Goal: Task Accomplishment & Management: Complete application form

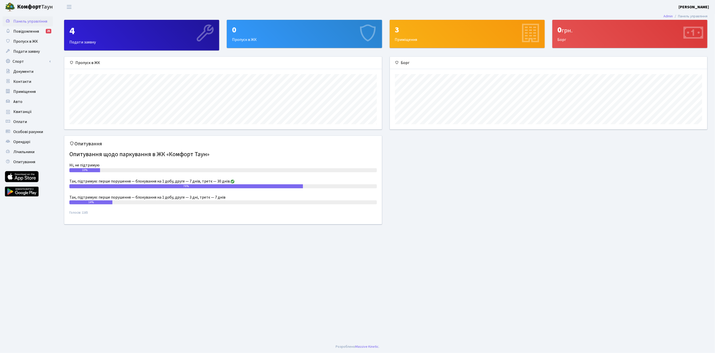
scroll to position [72, 318]
click at [30, 52] on span "Подати заявку" at bounding box center [26, 52] width 26 height 6
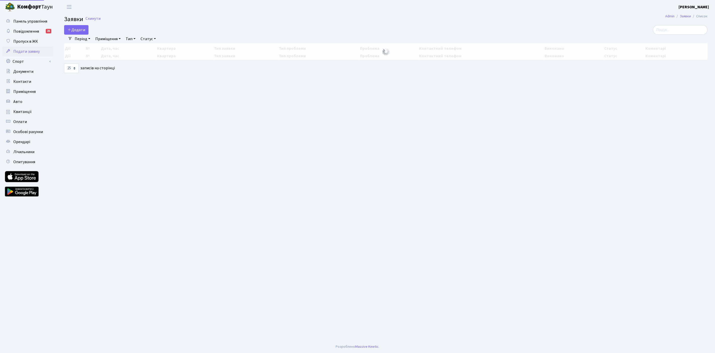
select select "25"
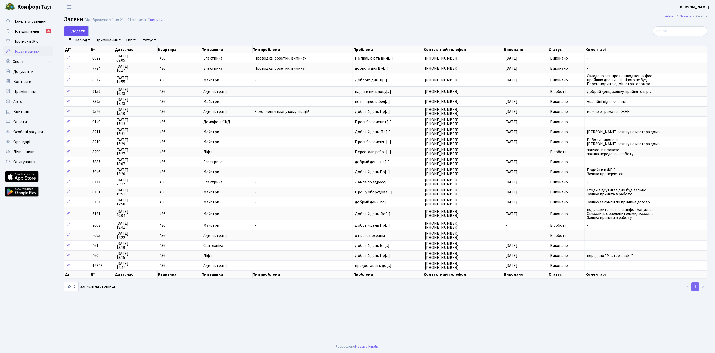
click at [76, 29] on span "Додати" at bounding box center [76, 31] width 18 height 6
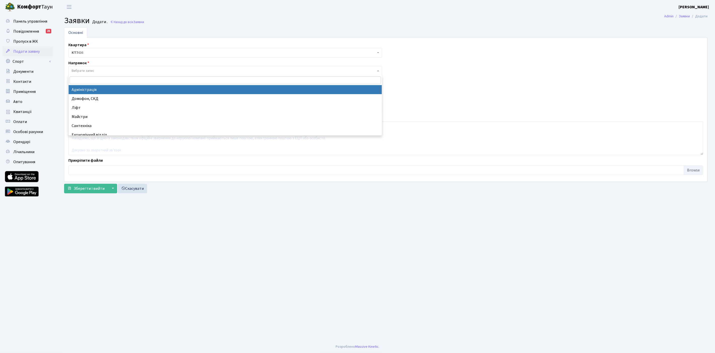
click at [90, 72] on span "Вибрати запис" at bounding box center [83, 70] width 23 height 5
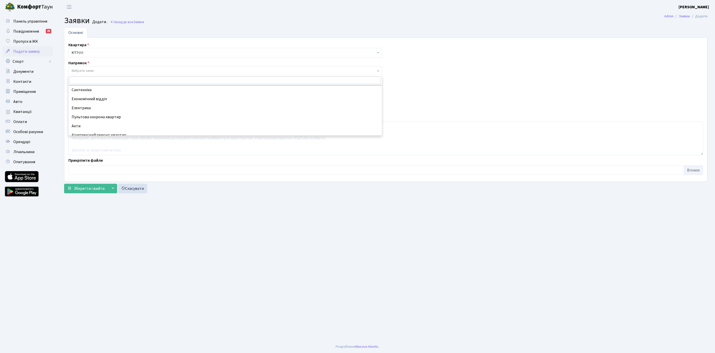
scroll to position [38, 0]
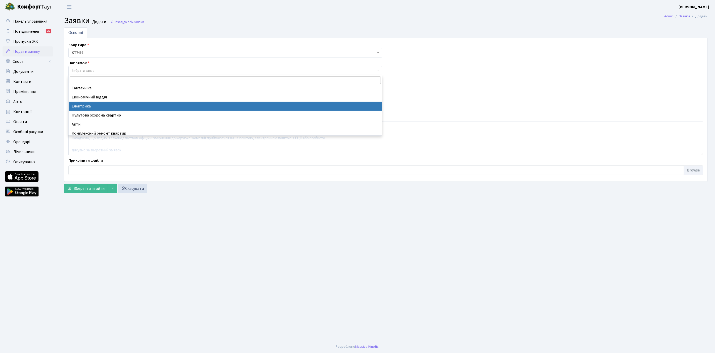
select select "3"
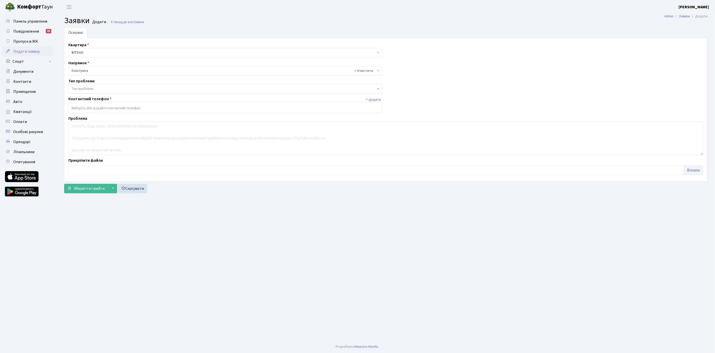
click at [104, 90] on span "Тип проблеми" at bounding box center [224, 88] width 304 height 5
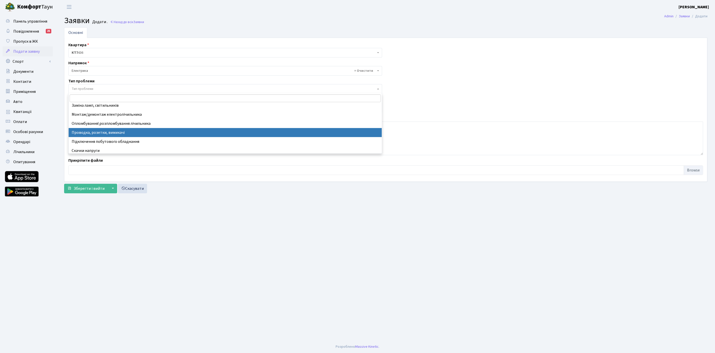
scroll to position [13, 0]
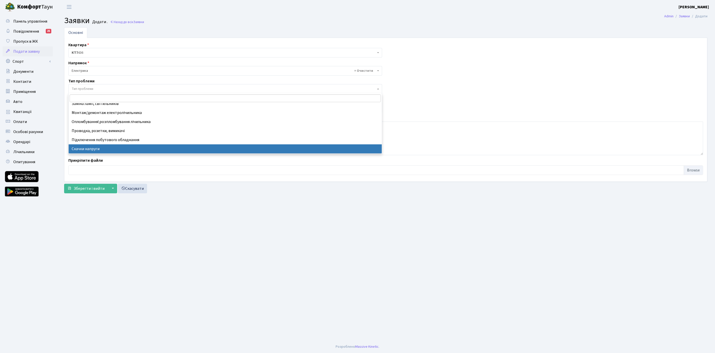
click at [262, 199] on main "Admin Заявки Додати Заявки Додати . Назад до всіх Заявки Основні Квартира <b>КТ…" at bounding box center [386, 177] width 658 height 327
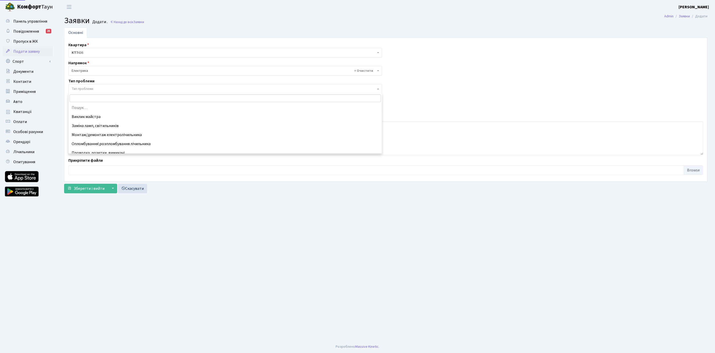
click at [96, 93] on span "Тип проблеми" at bounding box center [225, 89] width 314 height 10
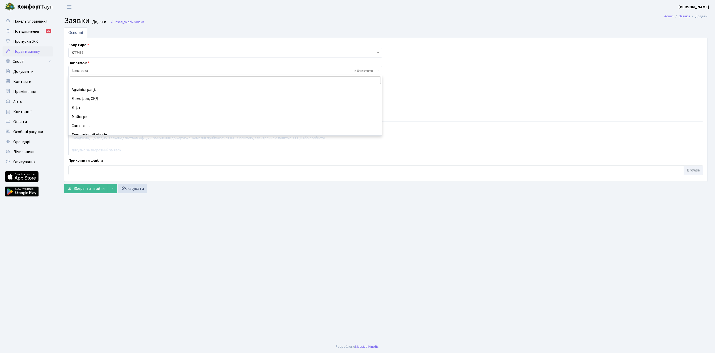
click at [87, 71] on span "× Електрика" at bounding box center [224, 70] width 304 height 5
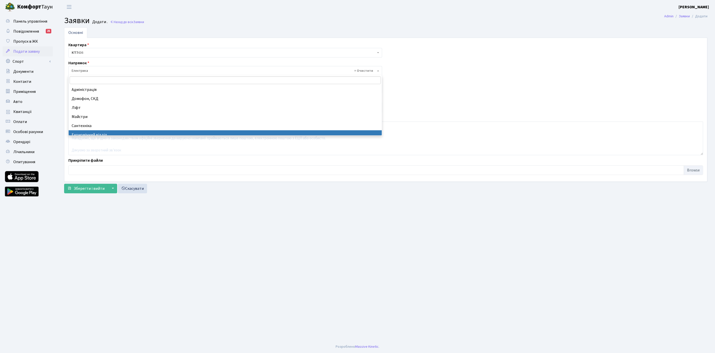
click at [187, 218] on main "Admin Заявки Додати Заявки Додати . Назад до всіх Заявки Основні Квартира <b>КТ…" at bounding box center [386, 177] width 658 height 327
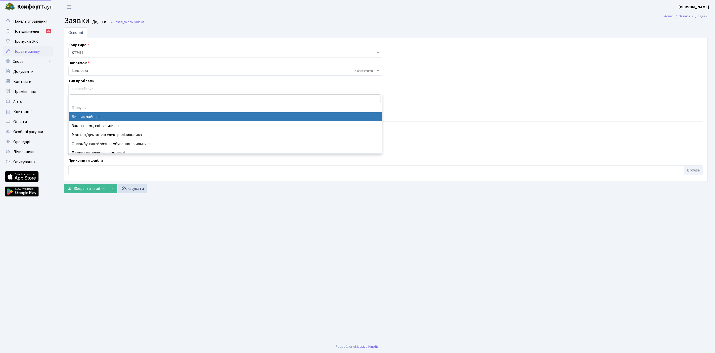
click at [84, 85] on span "Тип проблеми" at bounding box center [225, 89] width 314 height 10
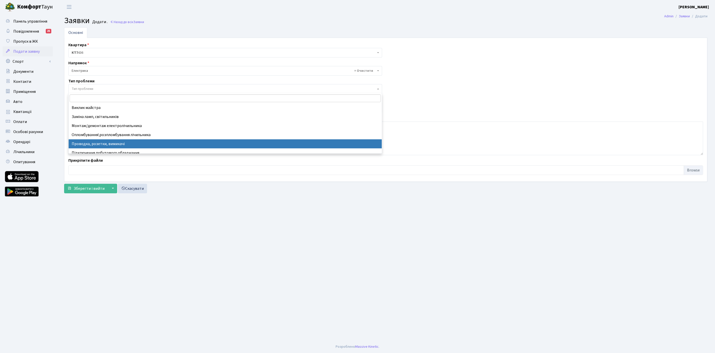
select select "25"
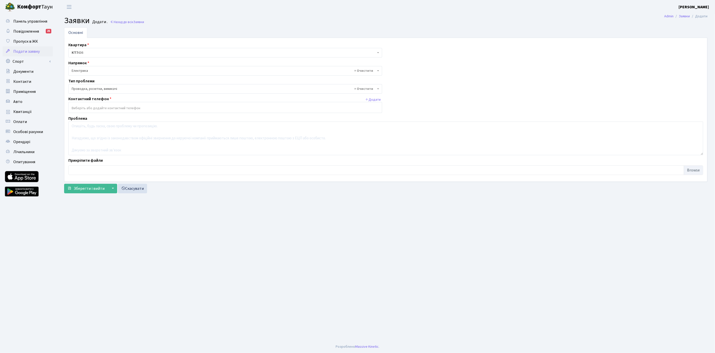
click at [98, 109] on input "search" at bounding box center [225, 108] width 313 height 9
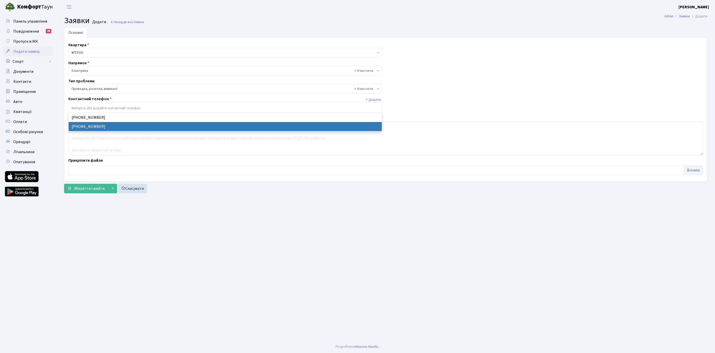
select select "57661"
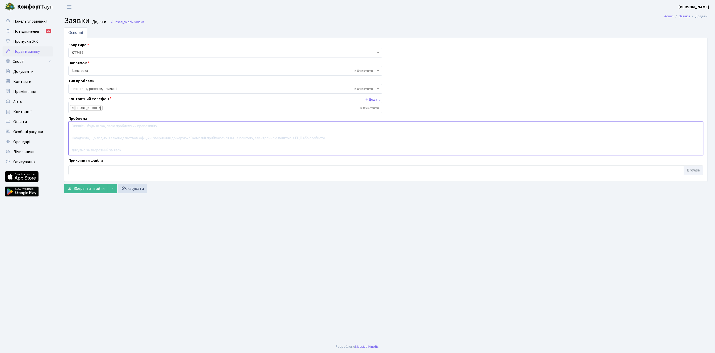
click at [131, 138] on textarea at bounding box center [385, 139] width 635 height 34
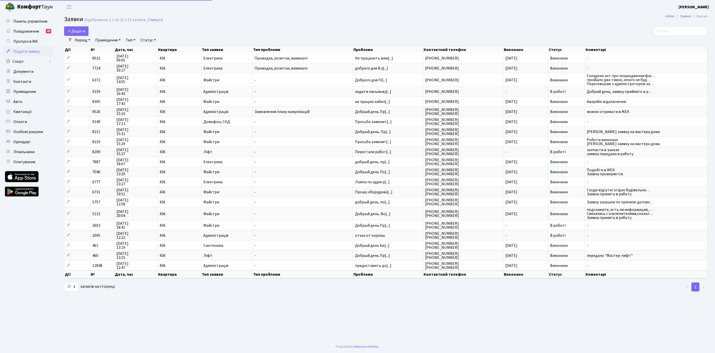
select select "25"
